Goal: Transaction & Acquisition: Purchase product/service

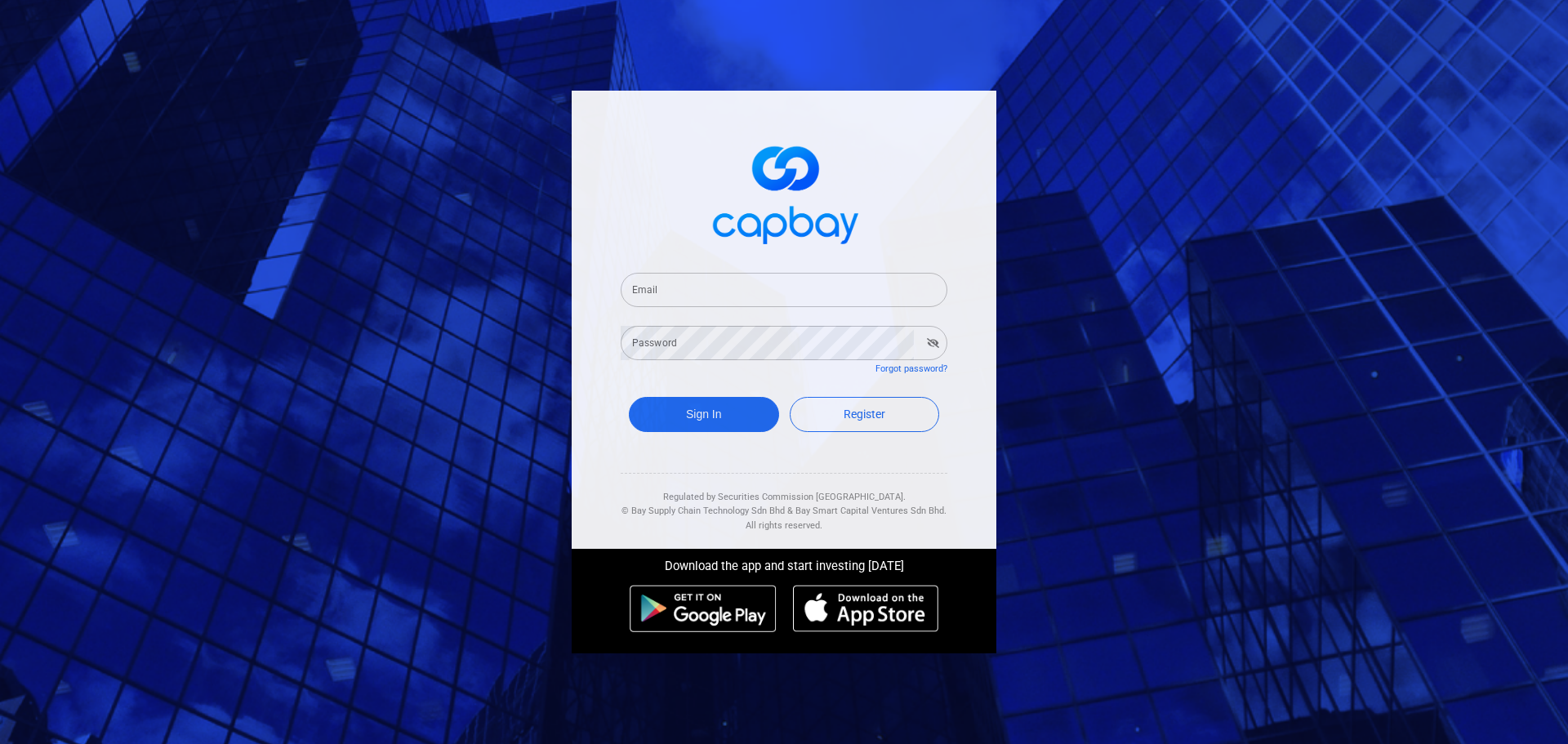
click at [718, 292] on input "Email" at bounding box center [784, 289] width 326 height 35
type input "[EMAIL_ADDRESS][DOMAIN_NAME]"
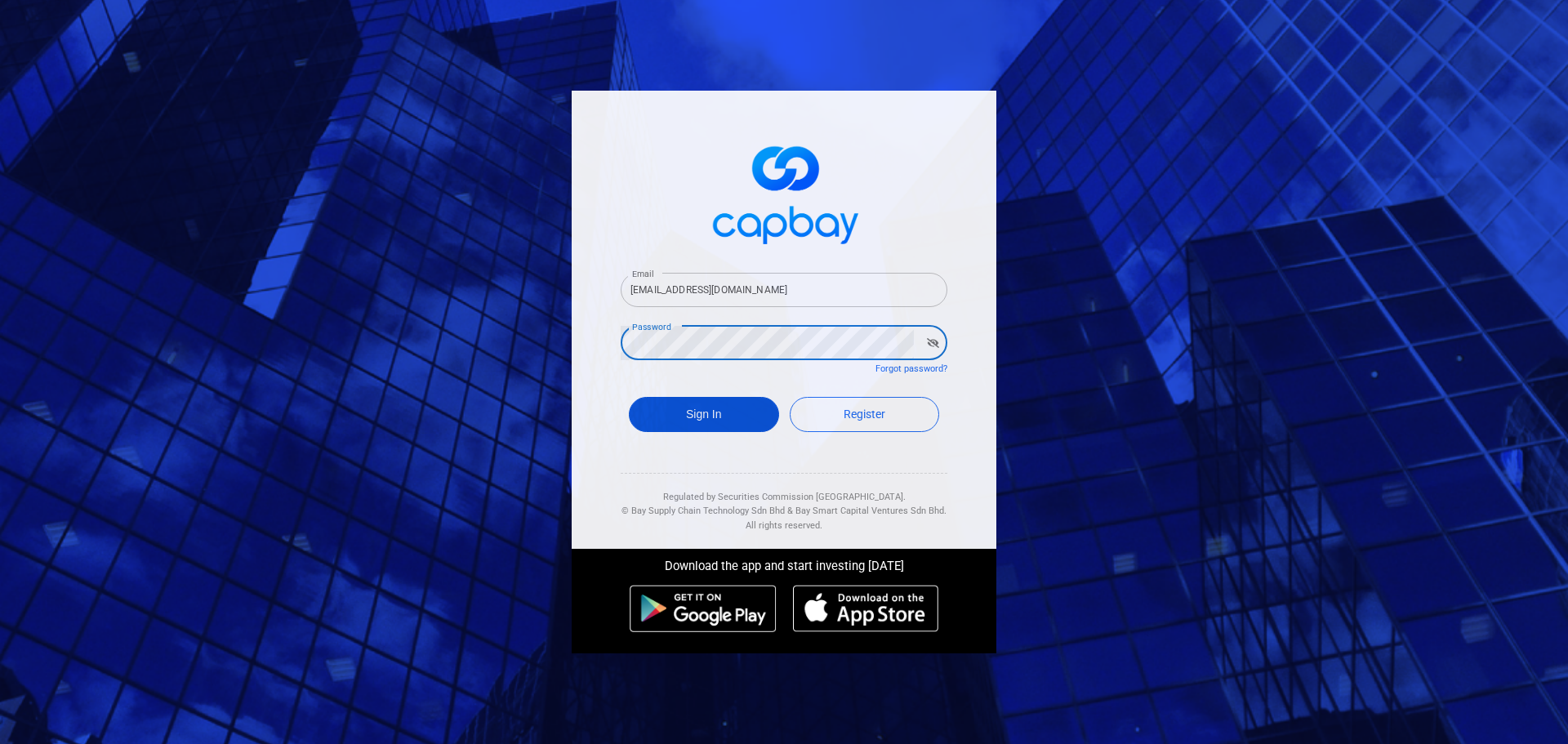
click at [698, 415] on button "Sign In" at bounding box center [704, 415] width 150 height 35
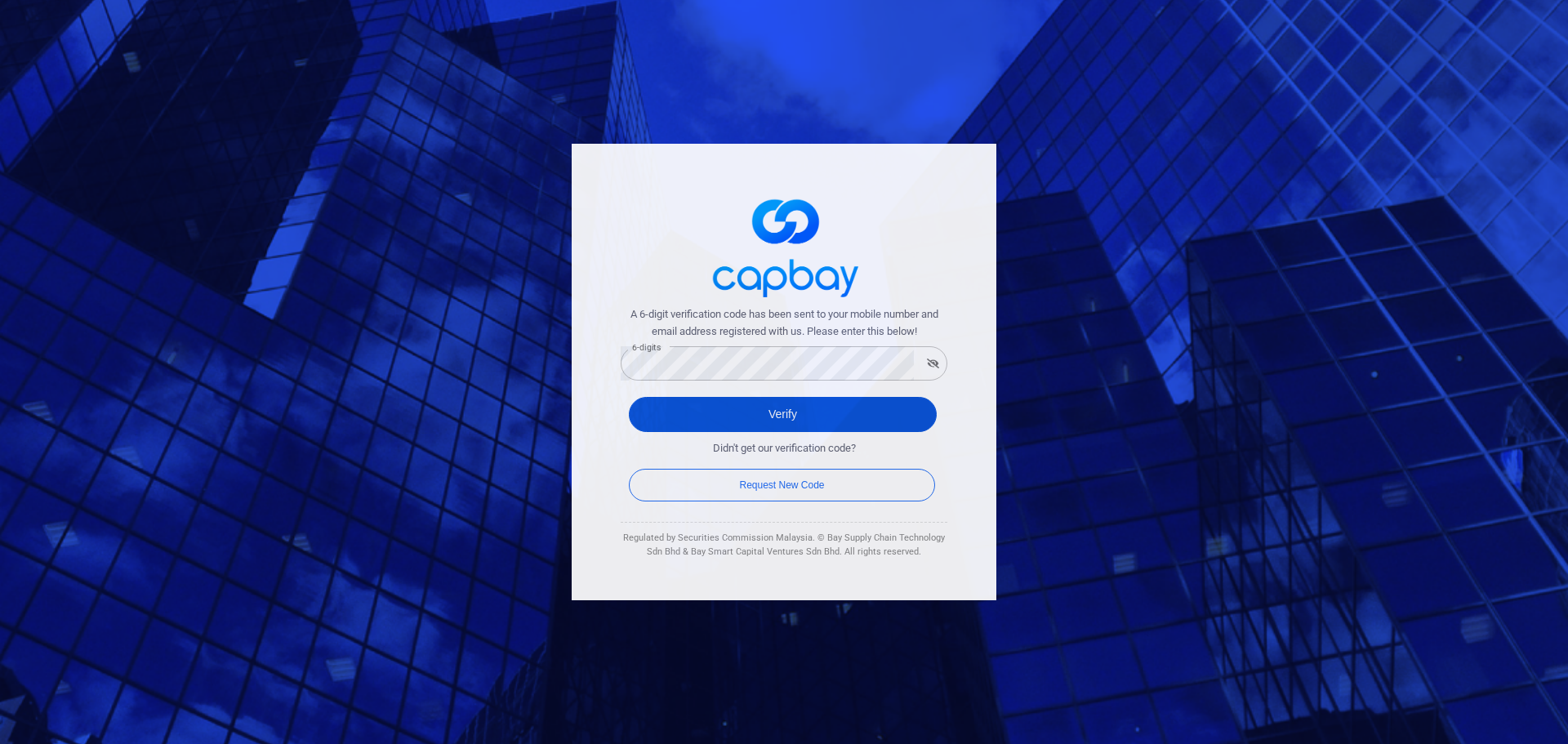
click at [795, 418] on button "Verify" at bounding box center [783, 415] width 308 height 35
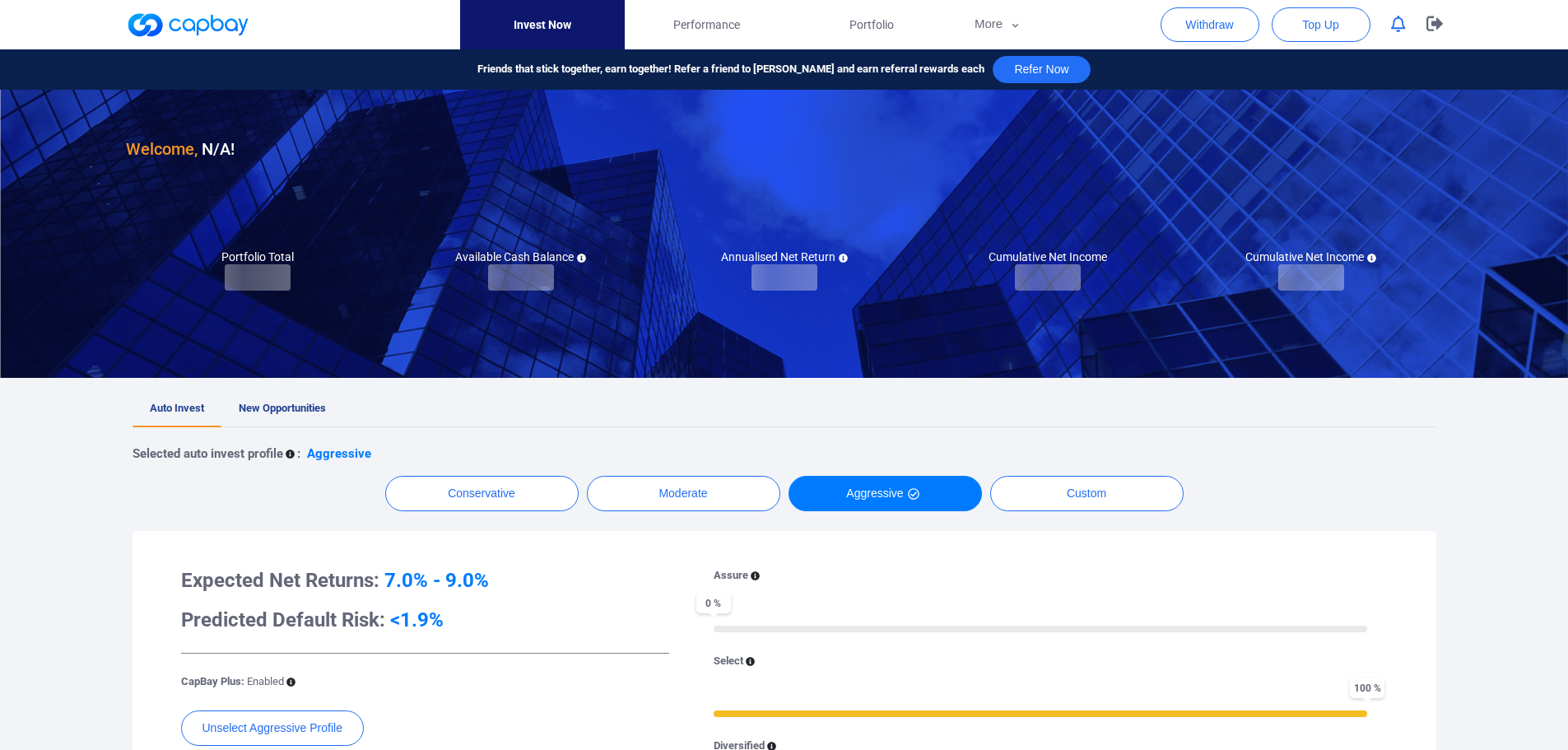
checkbox input "true"
click at [71, 528] on div "Welcome, Yap Sing Keong ! Portfolio Total Portfolio Total RM ***** RM 278,290.9…" at bounding box center [784, 682] width 1568 height 1184
click at [286, 412] on span "New Opportunities" at bounding box center [282, 408] width 88 height 13
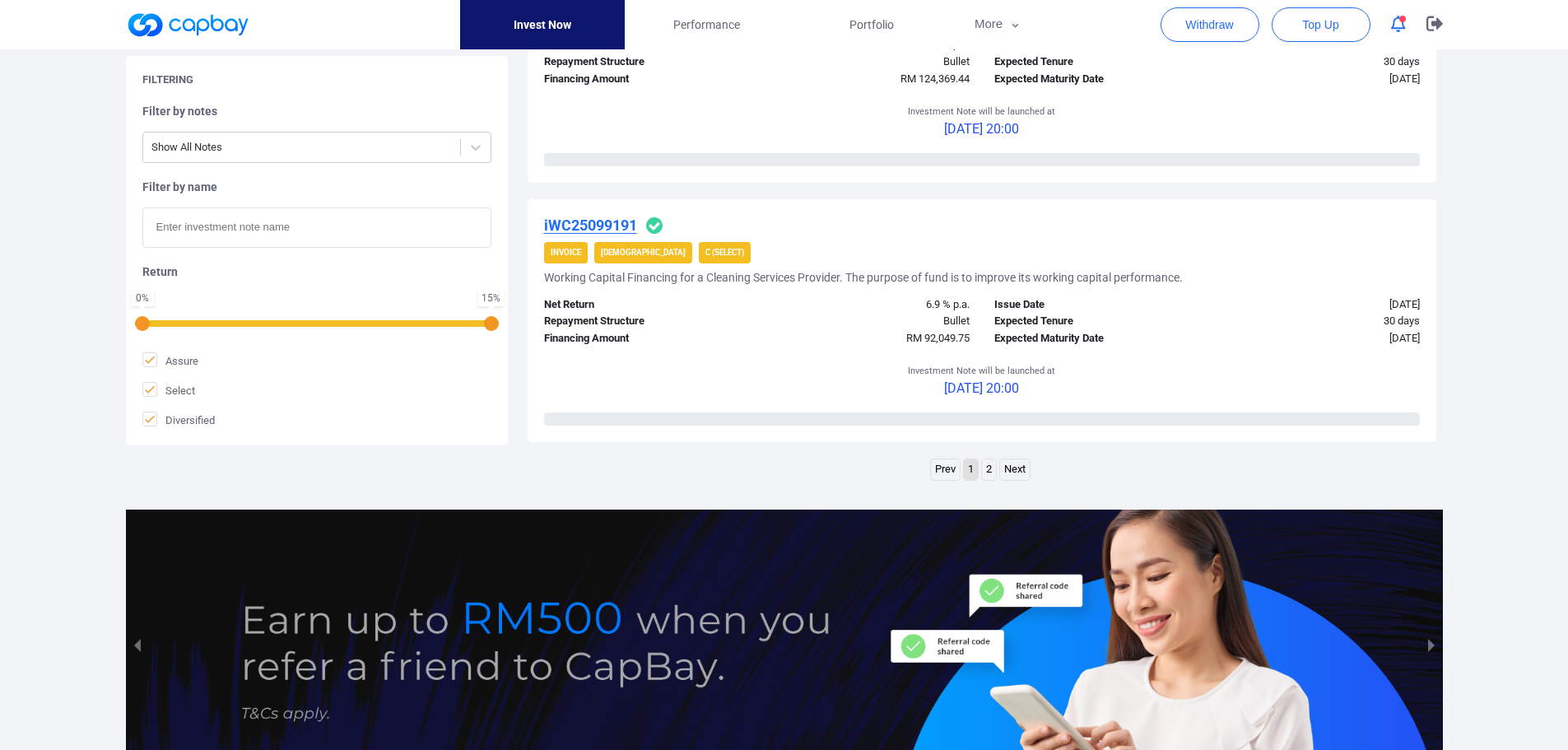
scroll to position [2666, 0]
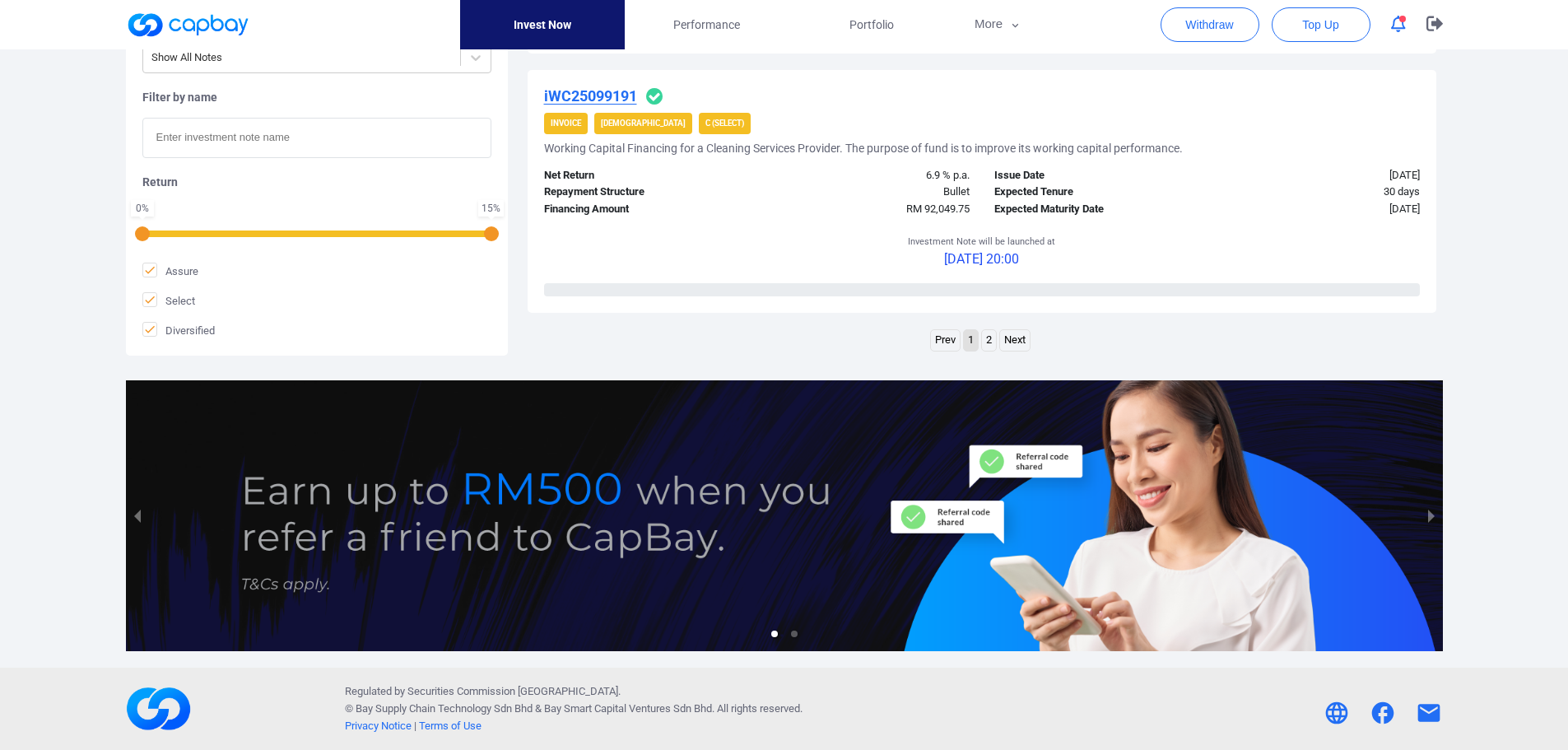
click at [988, 343] on link "2" at bounding box center [988, 340] width 14 height 20
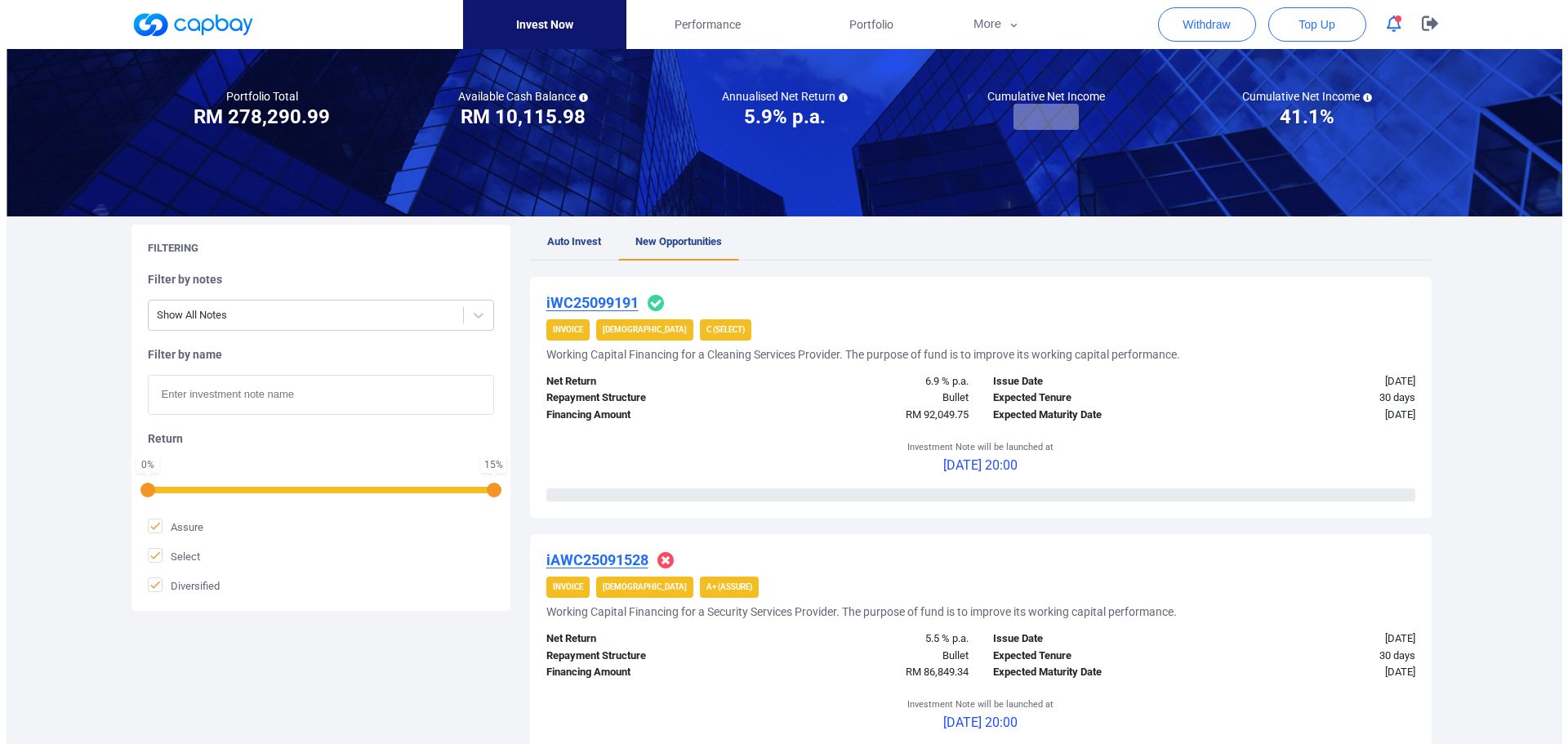
scroll to position [0, 0]
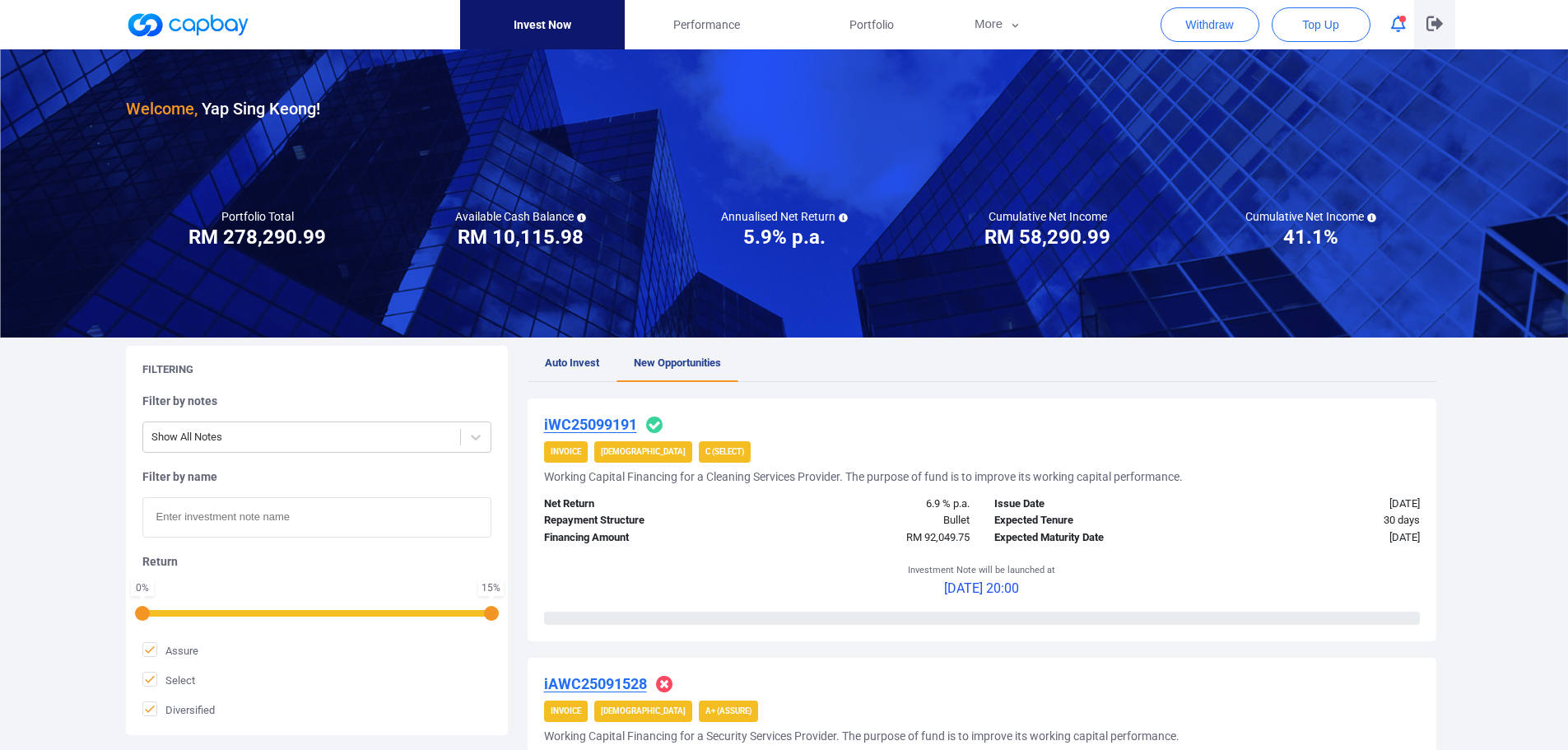
click at [1435, 23] on icon "button" at bounding box center [1434, 23] width 16 height 14
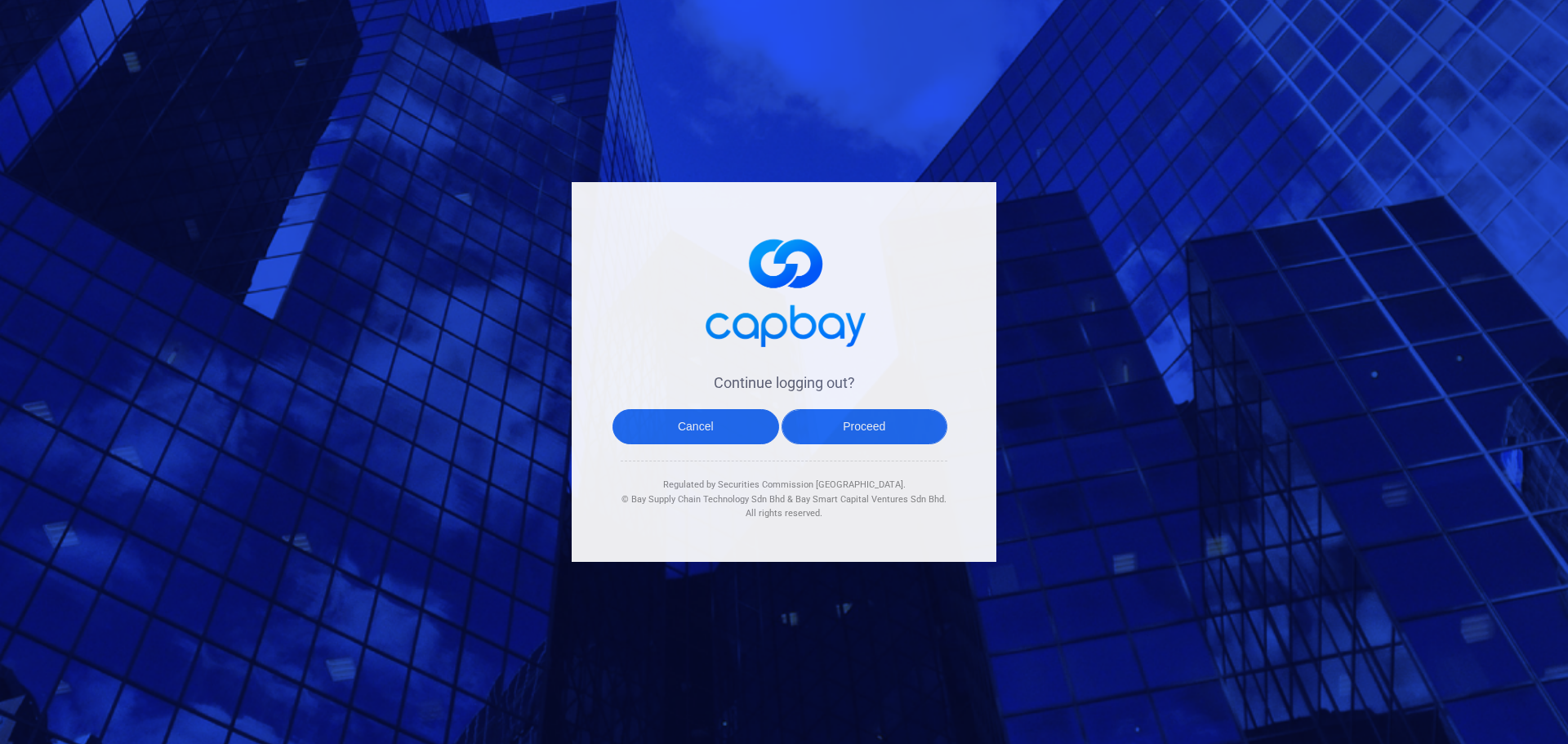
click at [853, 431] on button "Proceed" at bounding box center [865, 427] width 167 height 35
